Goal: Task Accomplishment & Management: Manage account settings

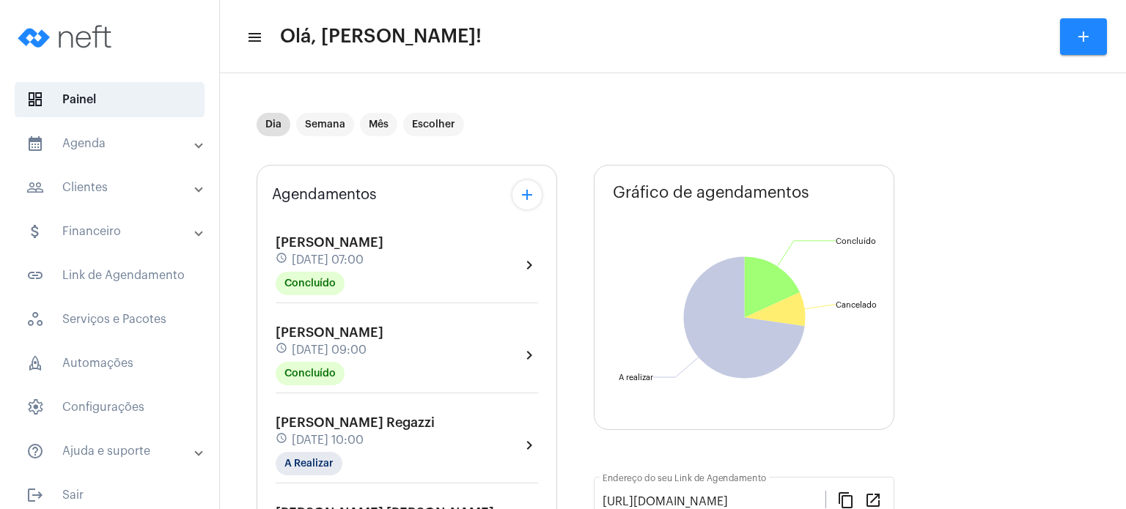
click at [314, 336] on span "[PERSON_NAME]" at bounding box center [330, 332] width 108 height 13
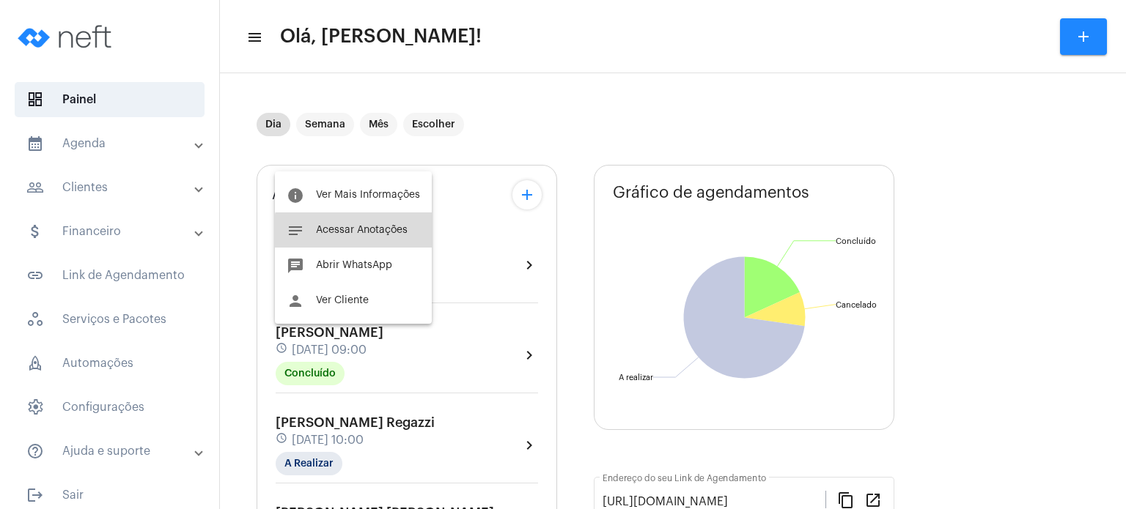
click at [361, 237] on button "notes Acessar Anotações" at bounding box center [353, 230] width 157 height 35
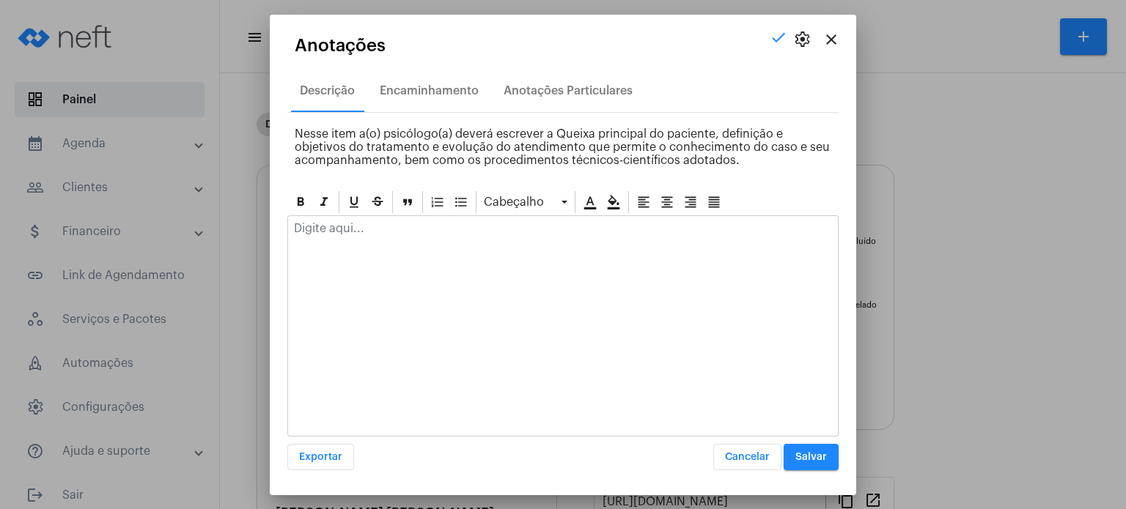
click at [361, 237] on div at bounding box center [563, 232] width 550 height 32
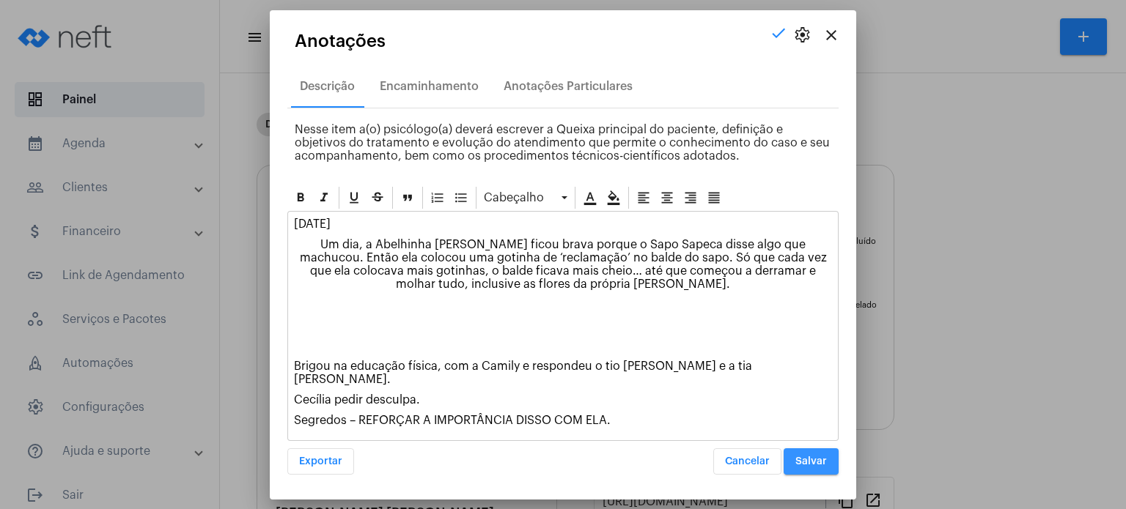
click at [818, 457] on span "Salvar" at bounding box center [811, 462] width 32 height 10
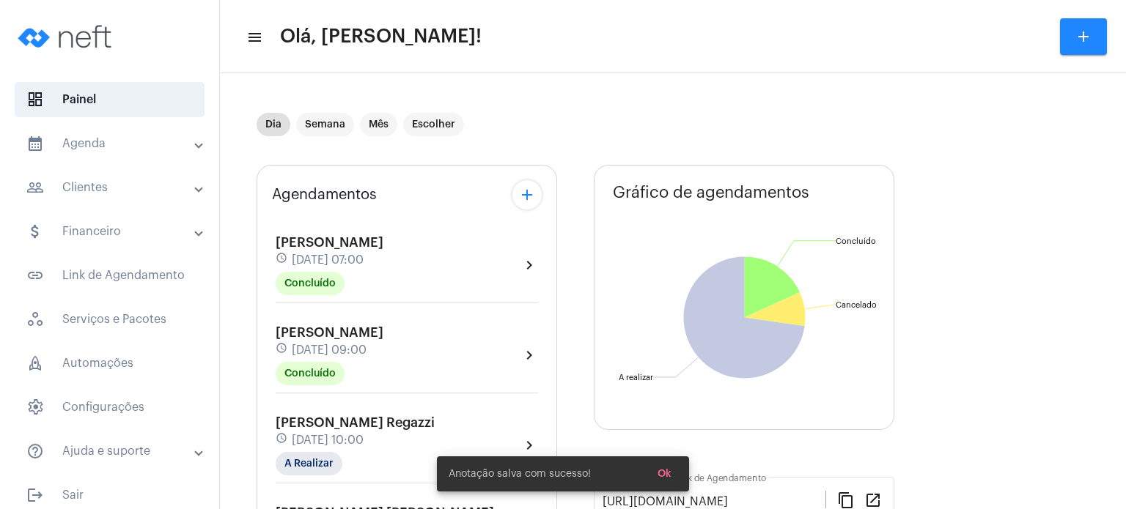
click at [336, 428] on div "[PERSON_NAME] Regazzi schedule [DATE] 10:00 A Realizar" at bounding box center [355, 445] width 159 height 60
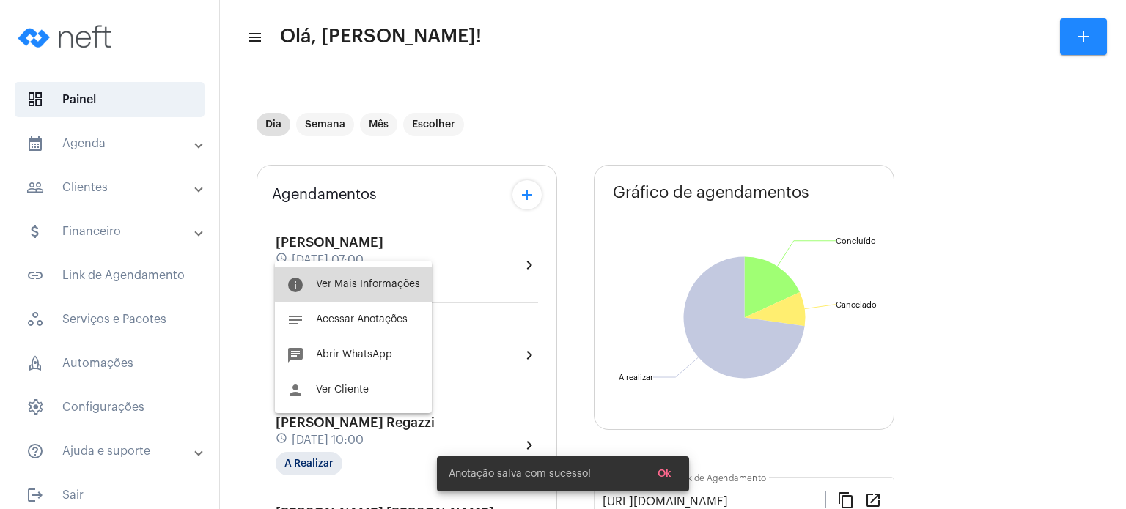
click at [366, 271] on button "info Ver Mais Informações" at bounding box center [353, 284] width 157 height 35
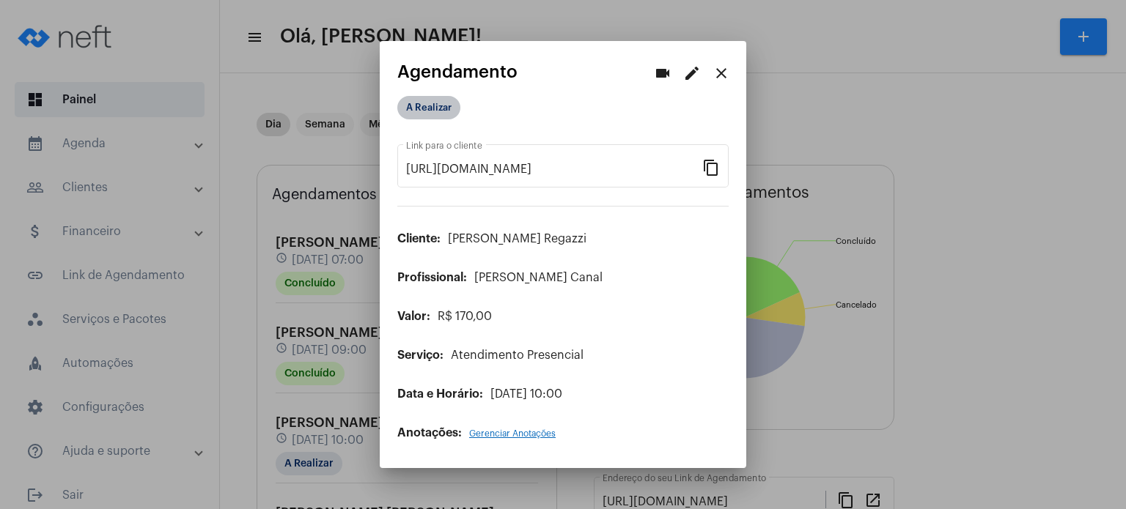
click at [435, 111] on mat-chip "A Realizar" at bounding box center [428, 107] width 63 height 23
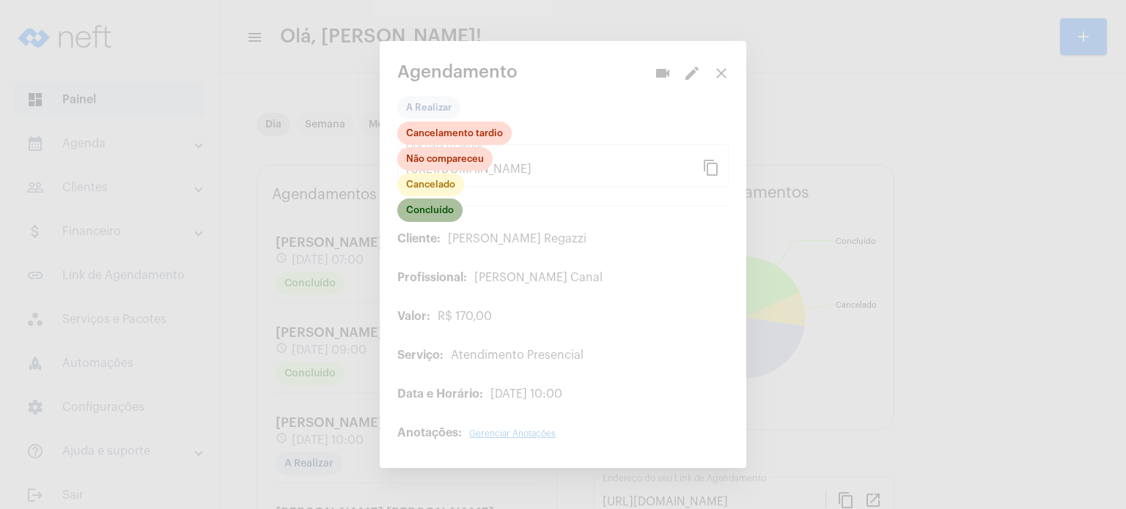
click at [427, 206] on mat-chip "Concluído" at bounding box center [429, 210] width 65 height 23
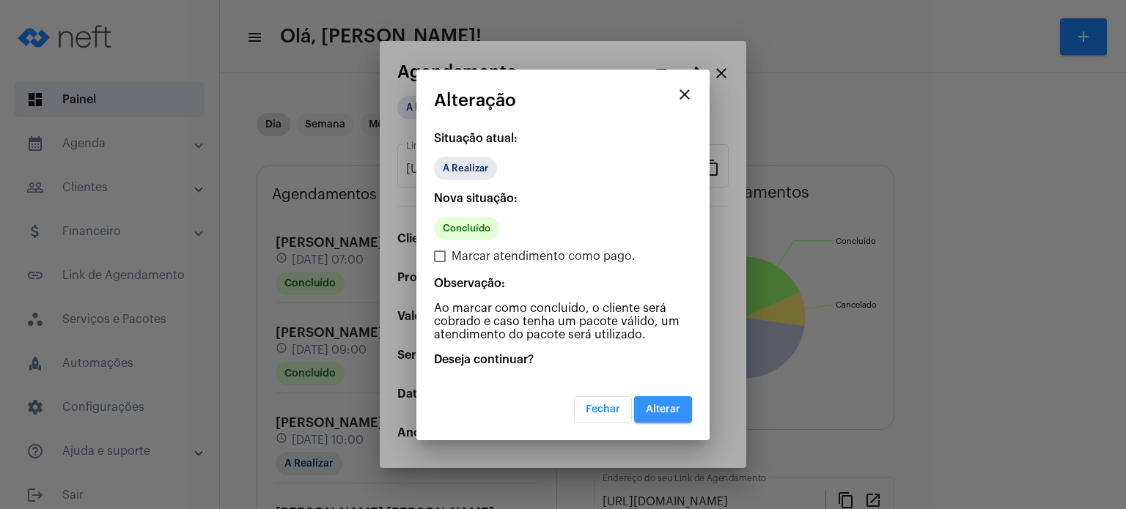
click at [651, 400] on button "Alterar" at bounding box center [663, 409] width 58 height 26
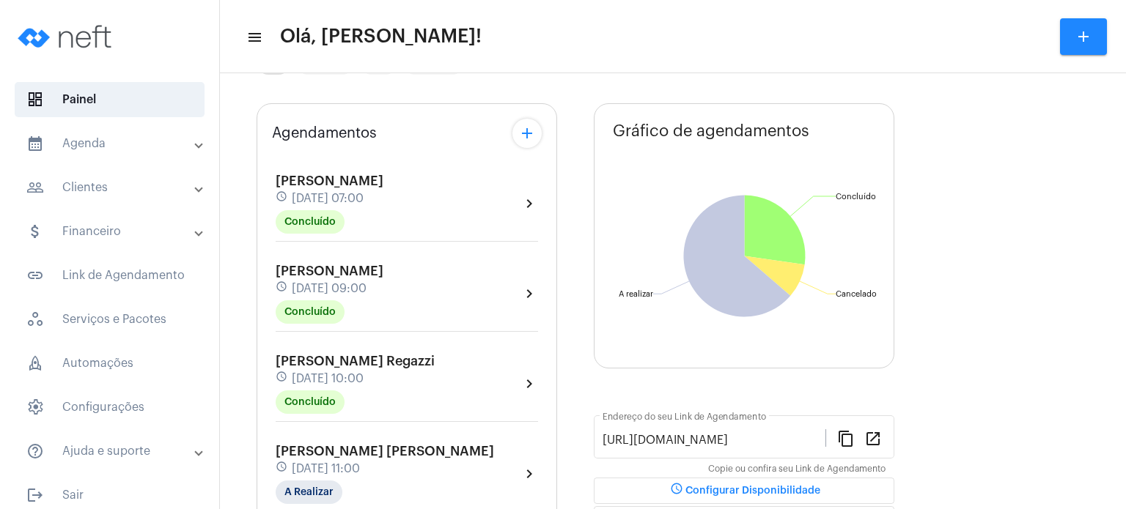
scroll to position [88, 0]
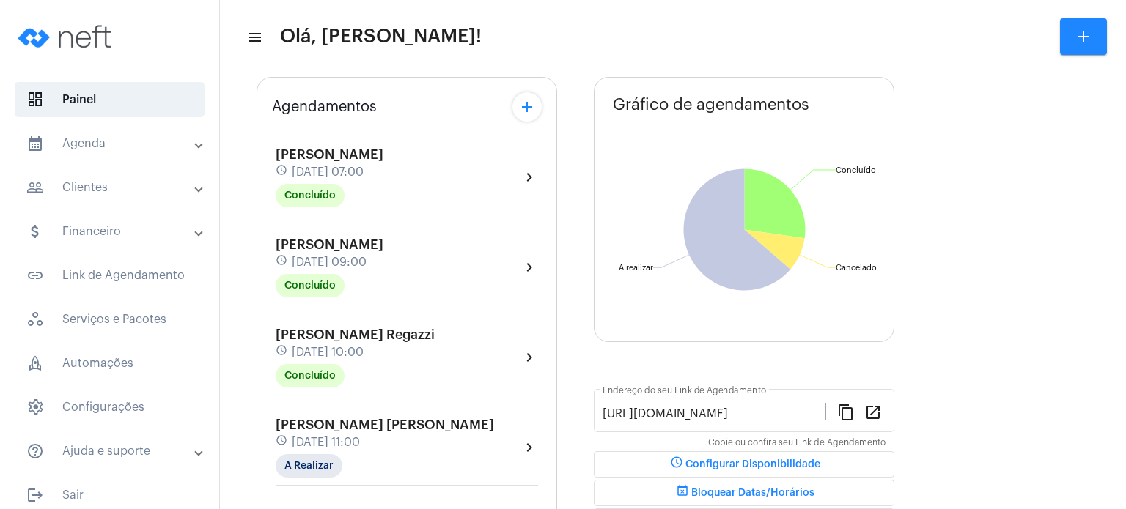
click at [355, 339] on span "[PERSON_NAME] Regazzi" at bounding box center [355, 334] width 159 height 13
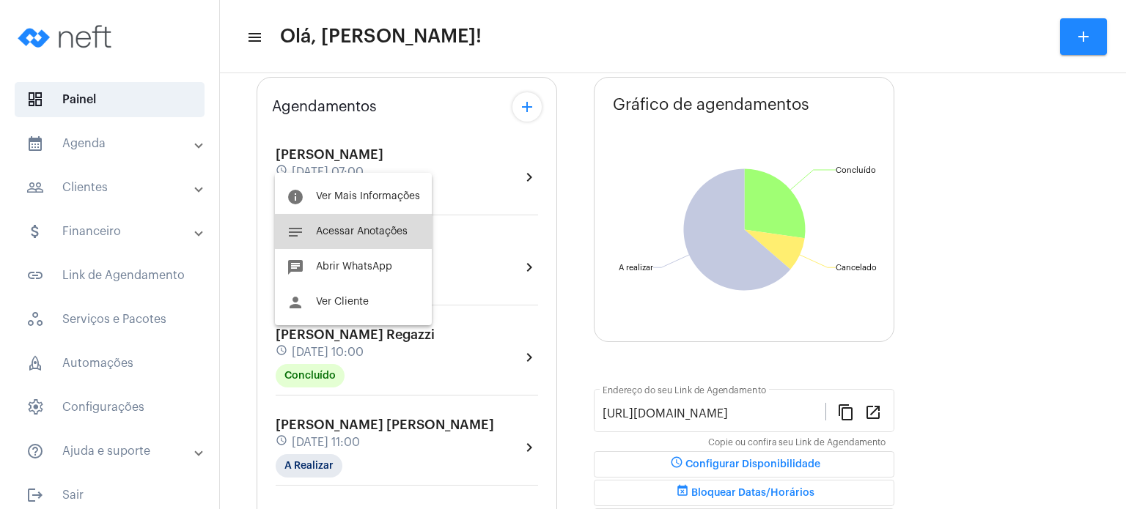
click at [379, 232] on span "Acessar Anotações" at bounding box center [362, 231] width 92 height 10
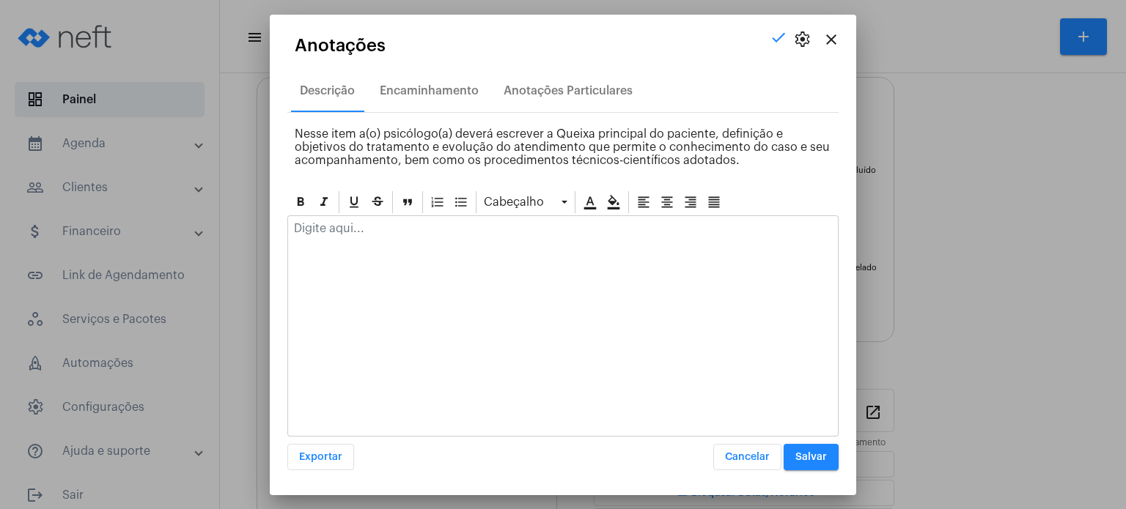
click at [379, 232] on p at bounding box center [563, 228] width 538 height 13
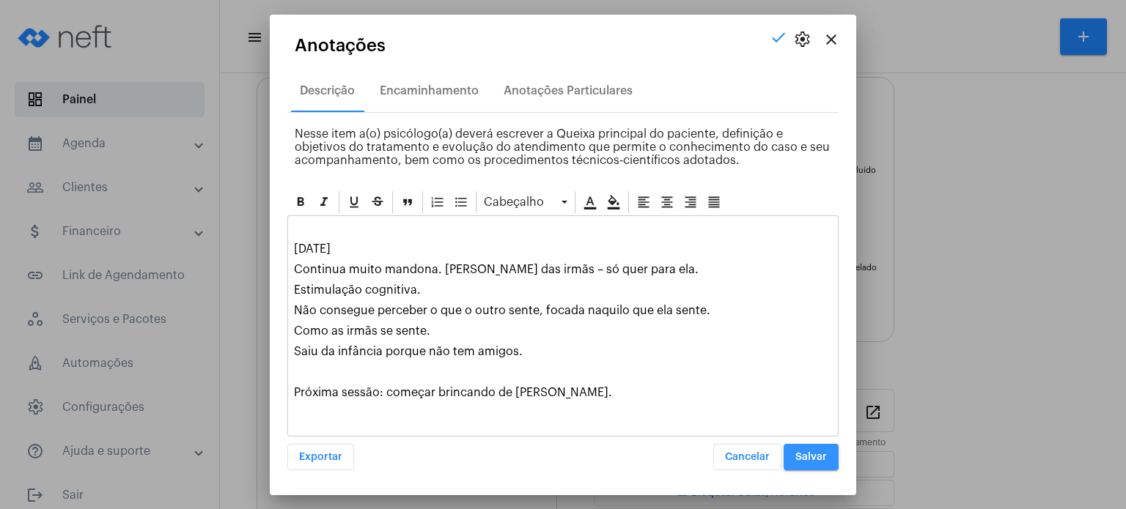
click at [797, 446] on button "Salvar" at bounding box center [810, 457] width 55 height 26
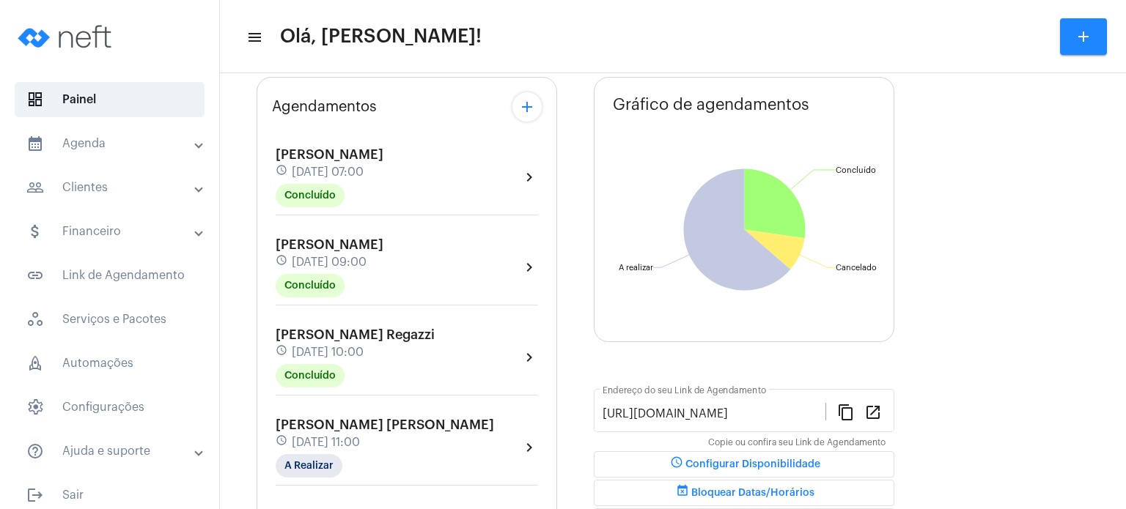
click at [317, 427] on span "[PERSON_NAME] [PERSON_NAME]" at bounding box center [385, 424] width 218 height 13
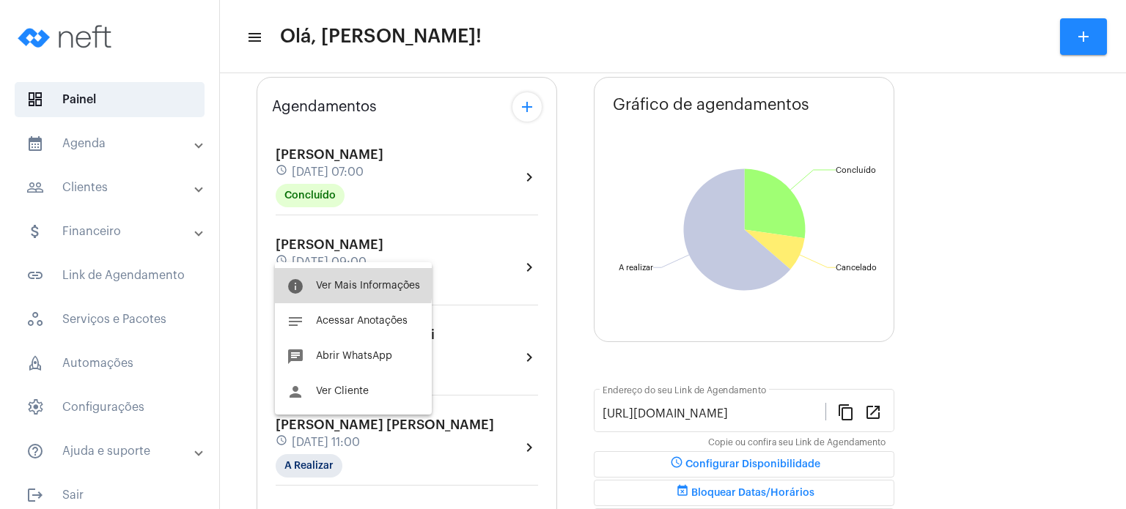
click at [313, 281] on button "info Ver Mais Informações" at bounding box center [353, 285] width 157 height 35
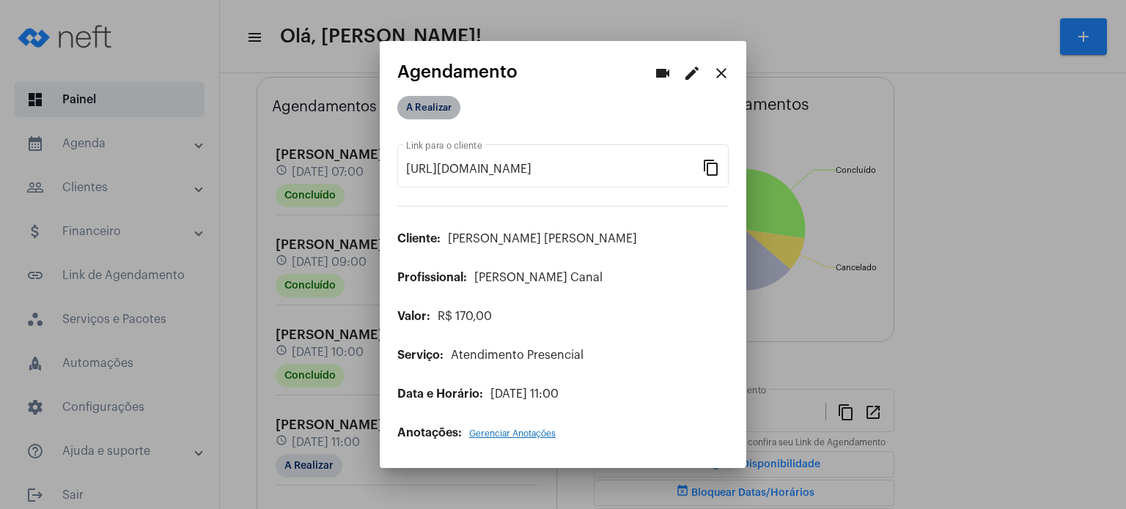
click at [434, 108] on mat-chip "A Realizar" at bounding box center [428, 107] width 63 height 23
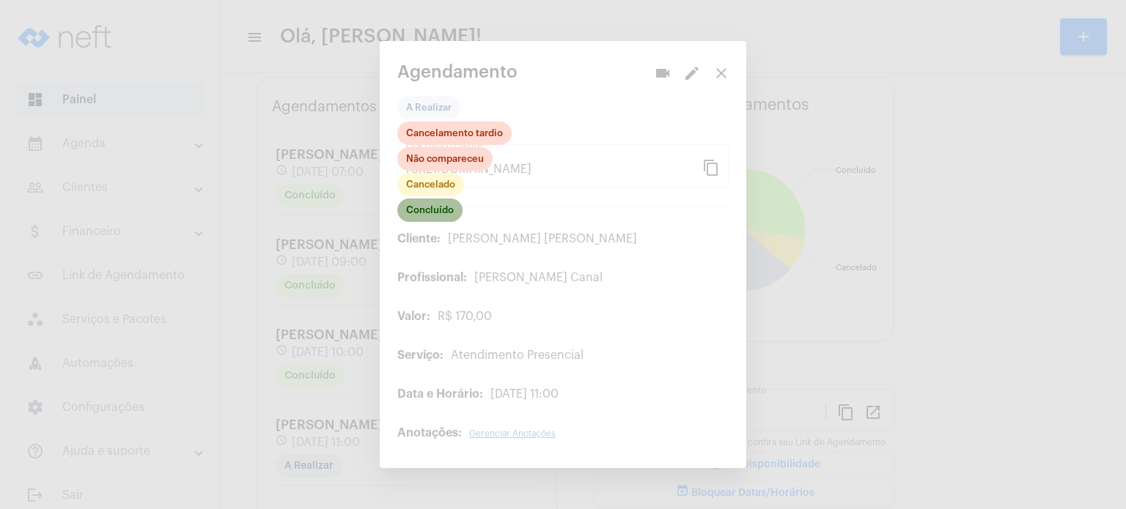
click at [409, 221] on mat-chip "Concluído" at bounding box center [429, 210] width 65 height 23
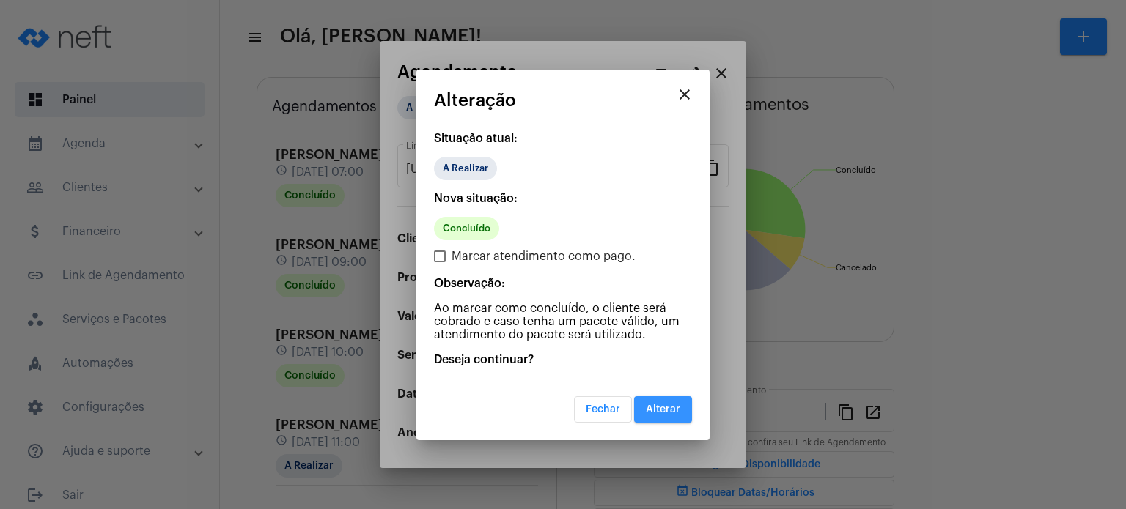
click at [663, 415] on button "Alterar" at bounding box center [663, 409] width 58 height 26
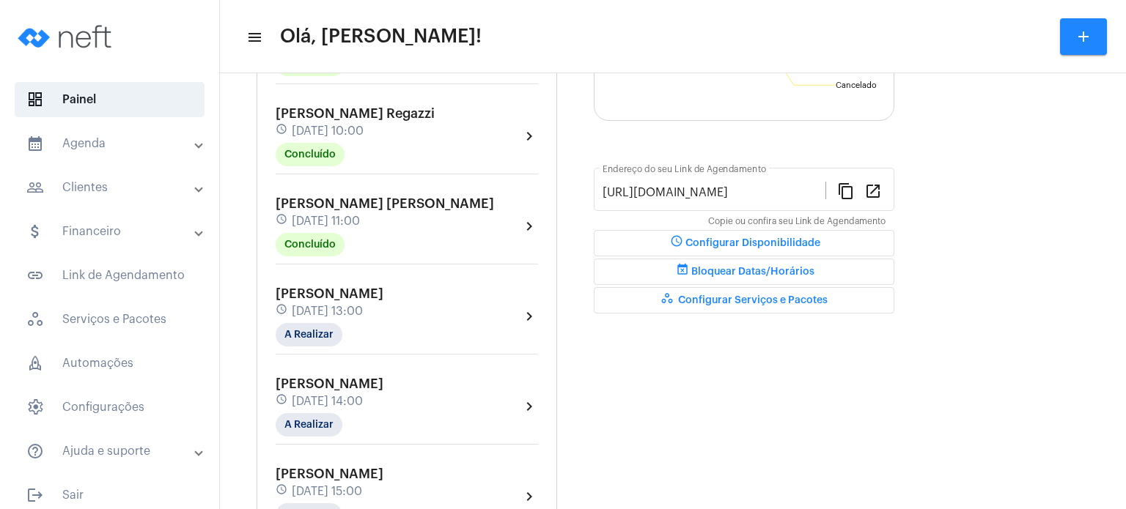
scroll to position [314, 0]
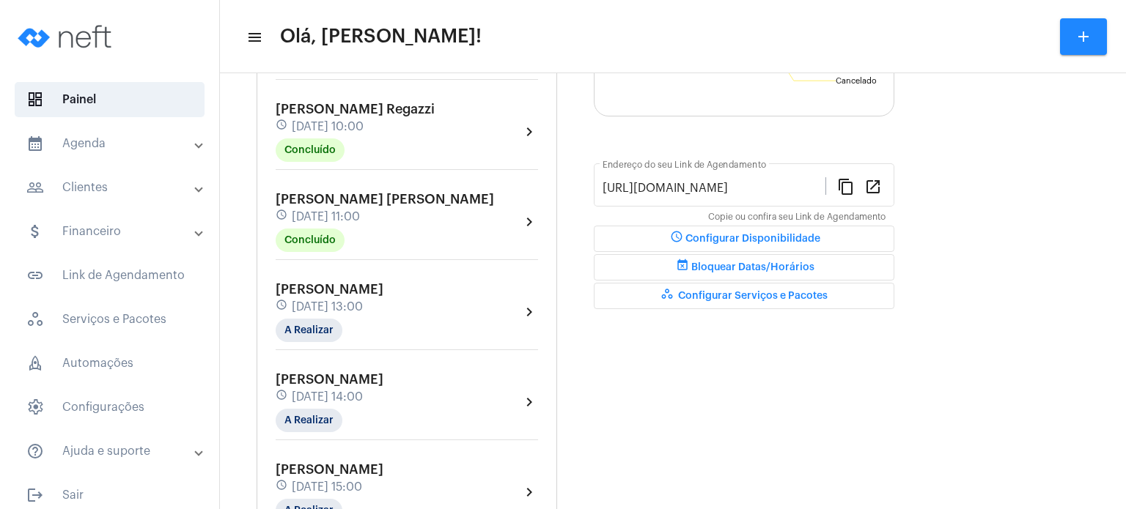
click at [362, 208] on div "[PERSON_NAME] schedule [DATE] 11:00 Concluído" at bounding box center [385, 222] width 218 height 60
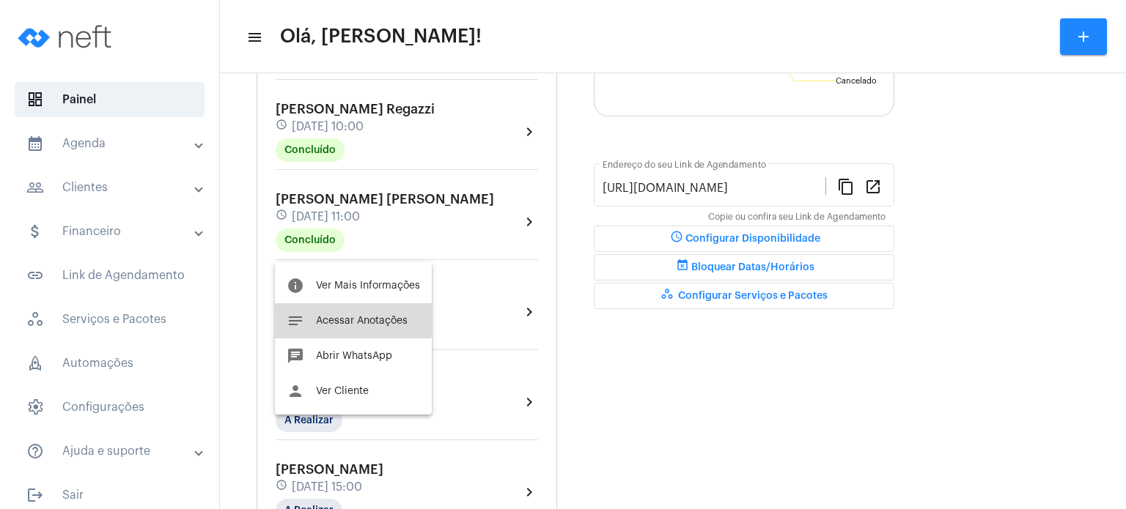
click at [343, 316] on span "Acessar Anotações" at bounding box center [362, 321] width 92 height 10
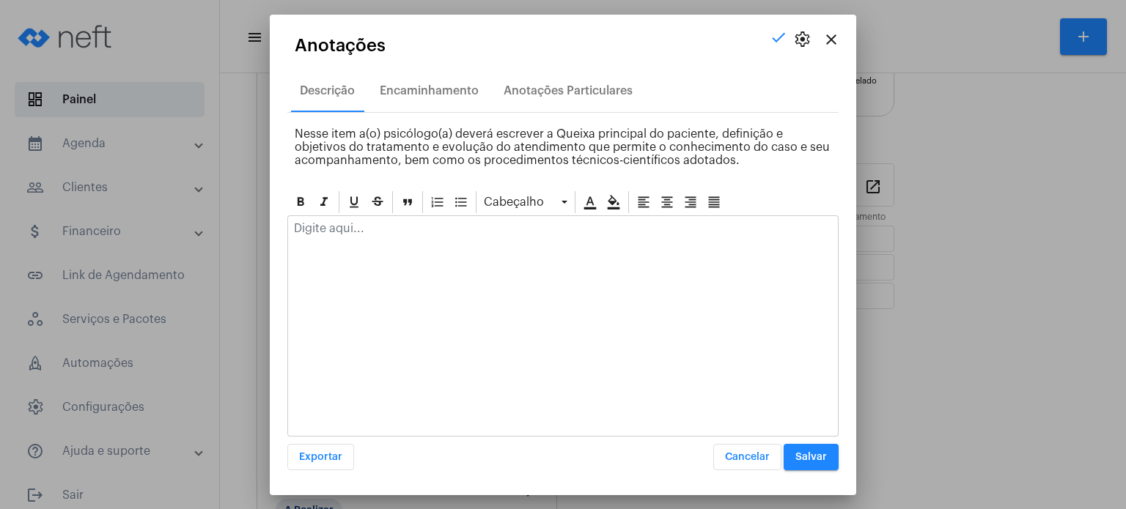
click at [372, 231] on p at bounding box center [563, 228] width 538 height 13
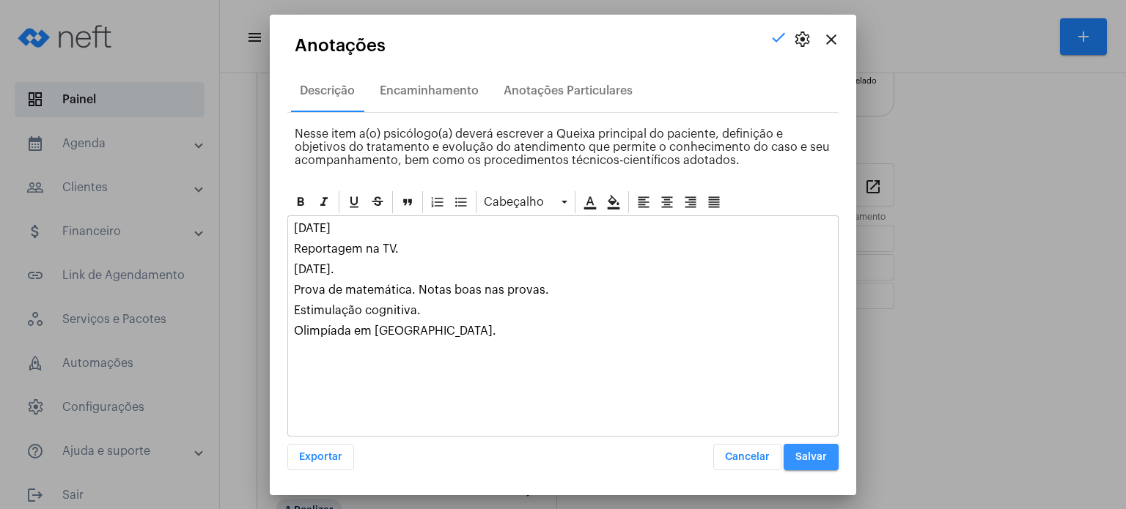
click at [819, 454] on span "Salvar" at bounding box center [811, 457] width 32 height 10
